Goal: Navigation & Orientation: Find specific page/section

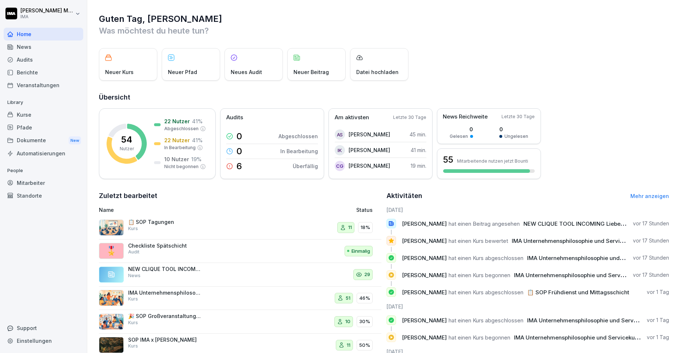
click at [43, 181] on div "Mitarbeiter" at bounding box center [44, 183] width 80 height 13
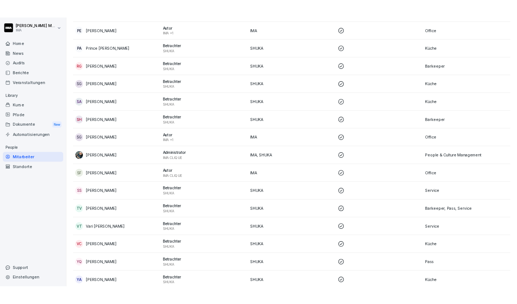
scroll to position [1090, 0]
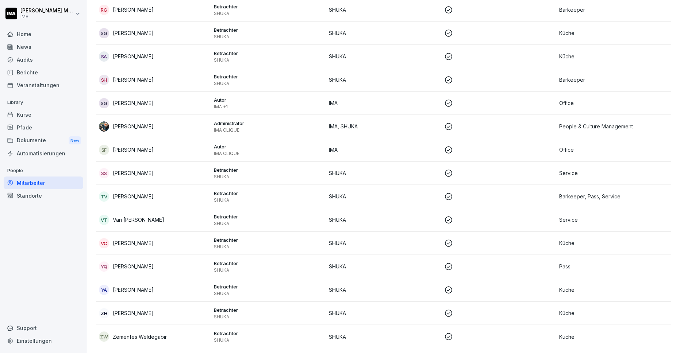
click at [129, 132] on td "[PERSON_NAME]" at bounding box center [153, 126] width 115 height 23
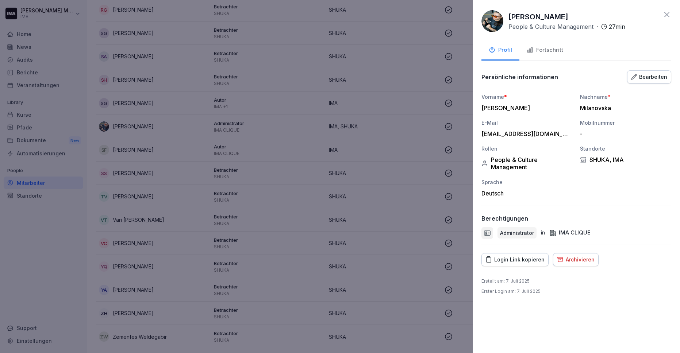
click at [509, 260] on div "Login Link kopieren" at bounding box center [514, 260] width 59 height 8
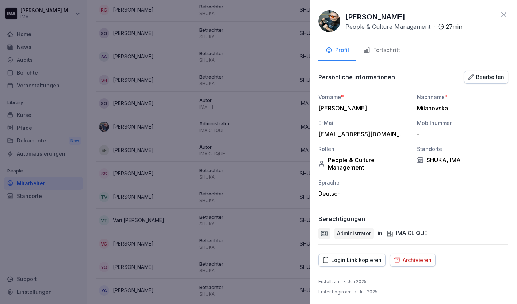
click at [504, 15] on icon at bounding box center [503, 14] width 5 height 5
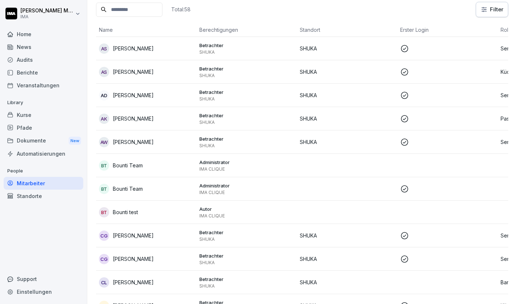
scroll to position [0, 0]
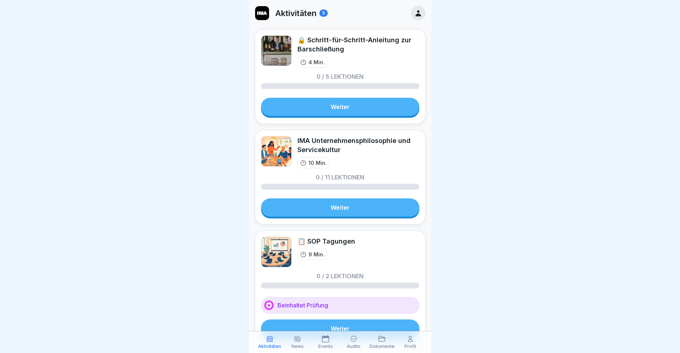
click at [299, 346] on p "News" at bounding box center [297, 346] width 12 height 5
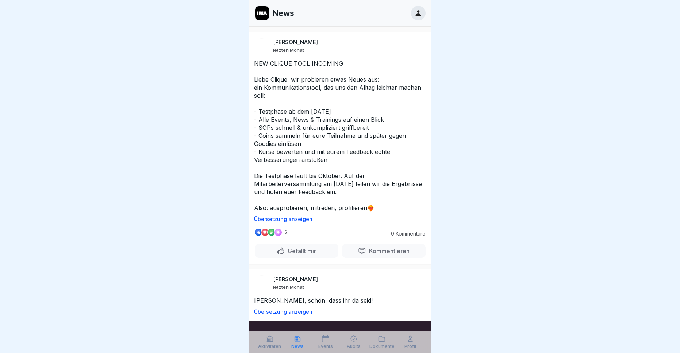
click at [329, 341] on icon at bounding box center [325, 338] width 7 height 7
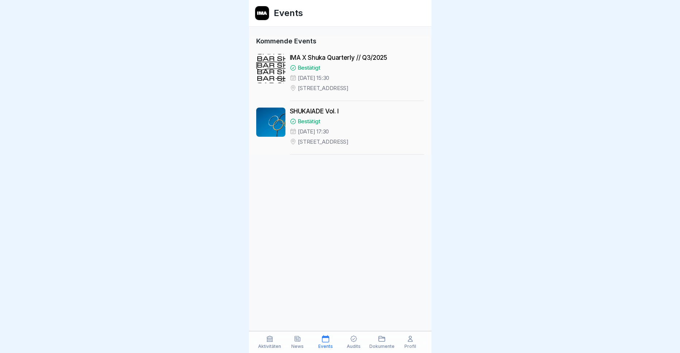
click at [351, 341] on icon at bounding box center [353, 339] width 7 height 7
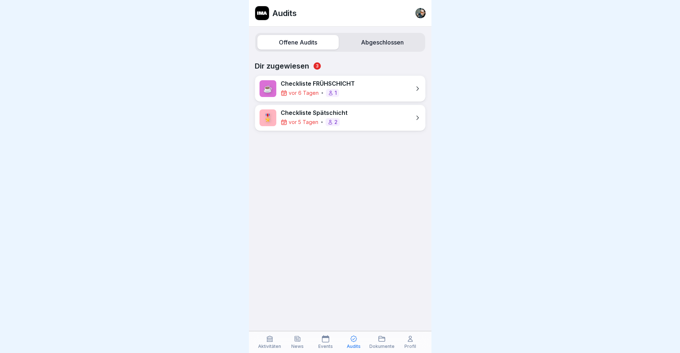
click at [379, 340] on icon at bounding box center [381, 338] width 7 height 7
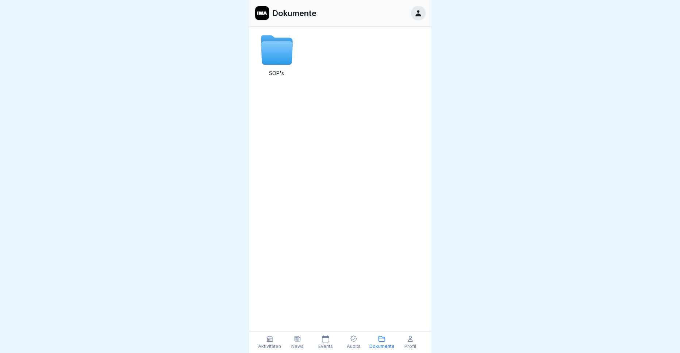
click at [410, 339] on icon at bounding box center [410, 338] width 7 height 7
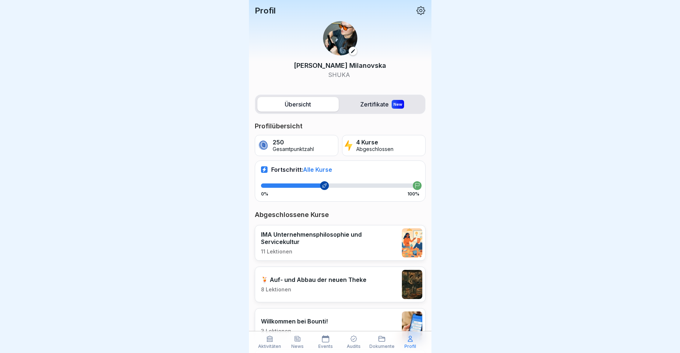
click at [378, 108] on label "Zertifikate New" at bounding box center [382, 104] width 81 height 15
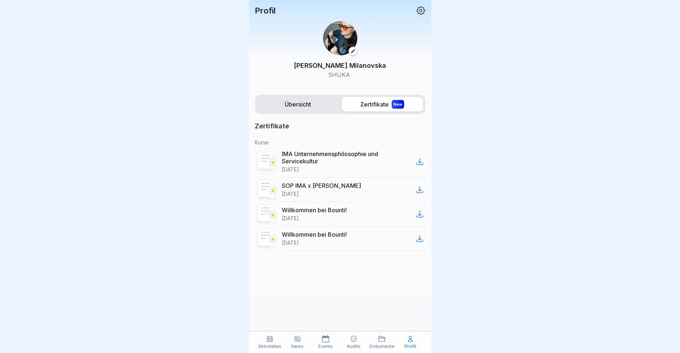
click at [316, 109] on label "Übersicht" at bounding box center [297, 104] width 81 height 15
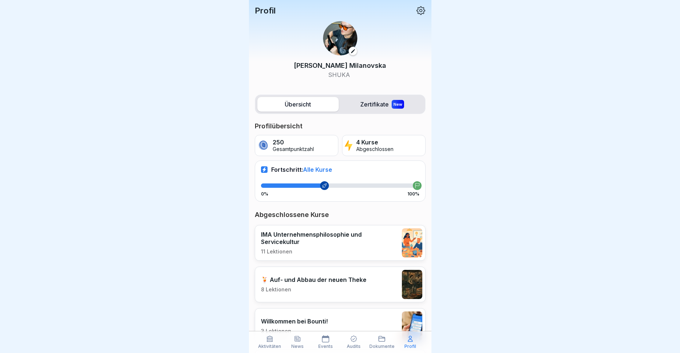
click at [272, 346] on p "Aktivitäten" at bounding box center [269, 346] width 23 height 5
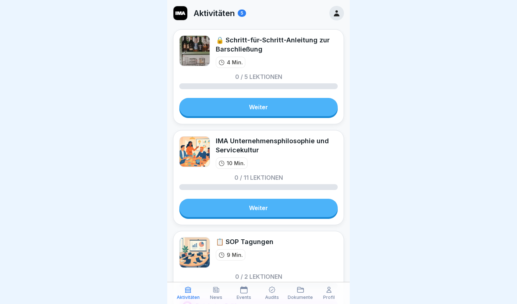
click at [126, 34] on div at bounding box center [258, 152] width 517 height 304
